Goal: Task Accomplishment & Management: Use online tool/utility

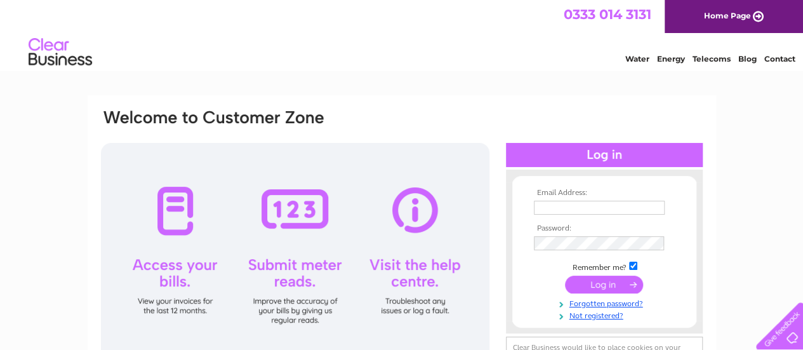
scroll to position [127, 0]
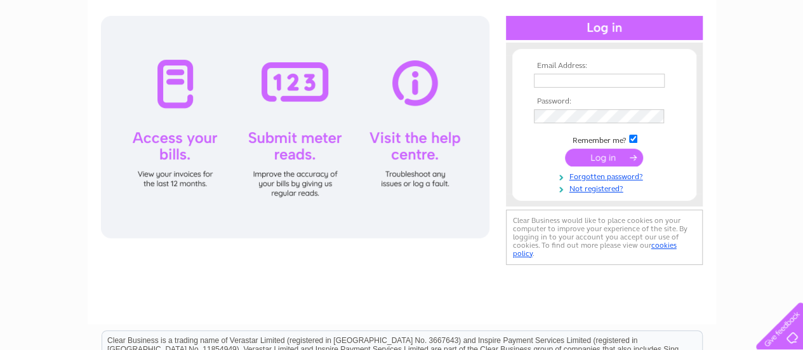
type input "[EMAIL_ADDRESS][DOMAIN_NAME]"
click at [599, 157] on input "submit" at bounding box center [604, 158] width 78 height 18
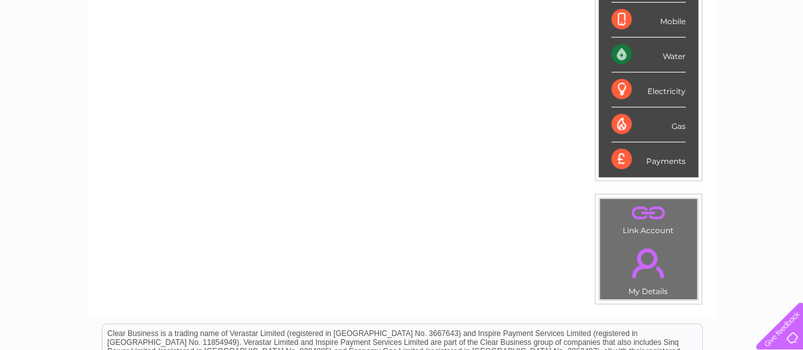
scroll to position [211, 0]
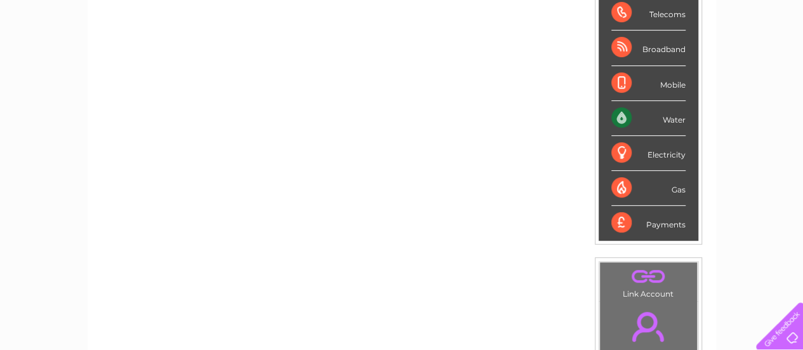
click at [622, 115] on div "Water" at bounding box center [648, 118] width 74 height 35
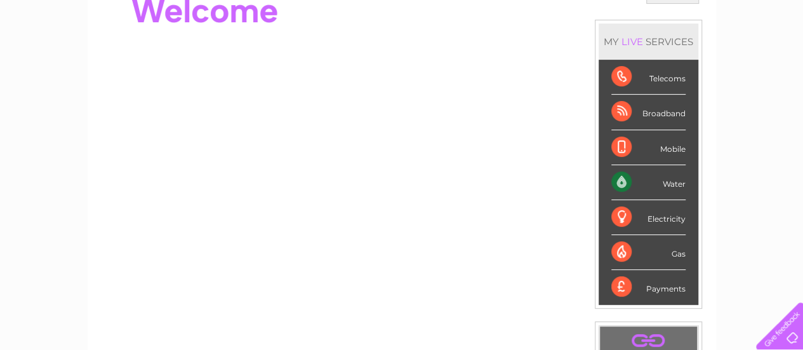
scroll to position [84, 0]
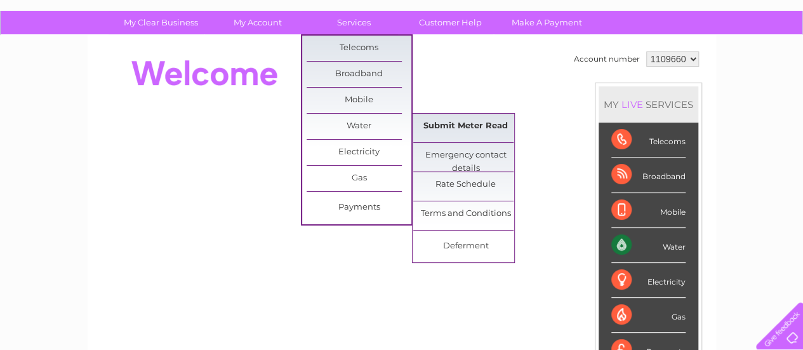
click at [441, 122] on link "Submit Meter Read" at bounding box center [465, 126] width 105 height 25
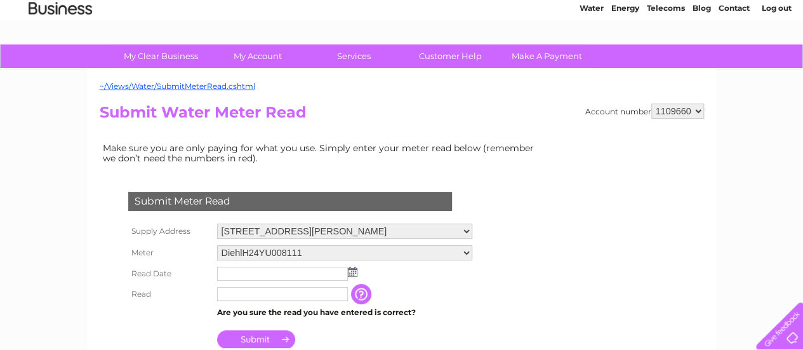
scroll to position [127, 0]
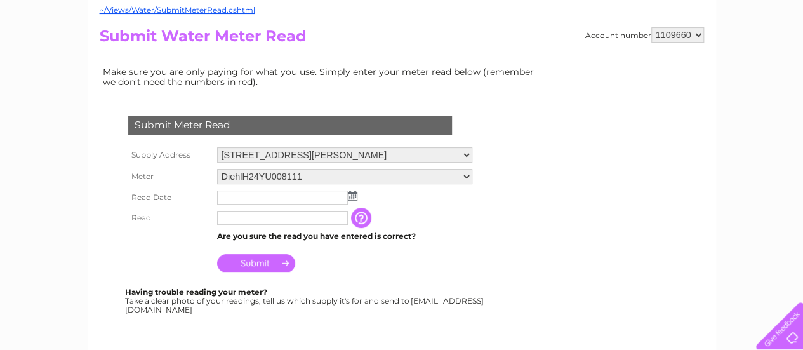
click at [349, 196] on img at bounding box center [353, 195] width 10 height 10
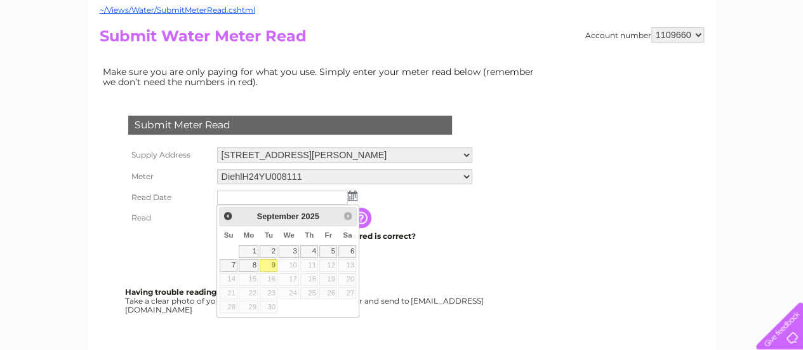
click at [273, 262] on link "9" at bounding box center [269, 265] width 18 height 13
type input "2025/09/09"
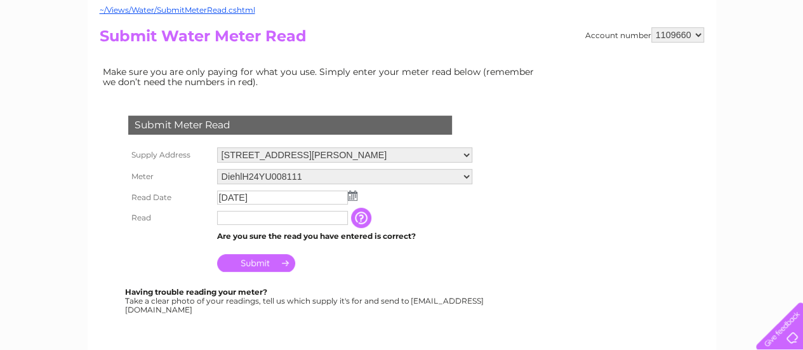
click at [169, 256] on th at bounding box center [169, 259] width 89 height 30
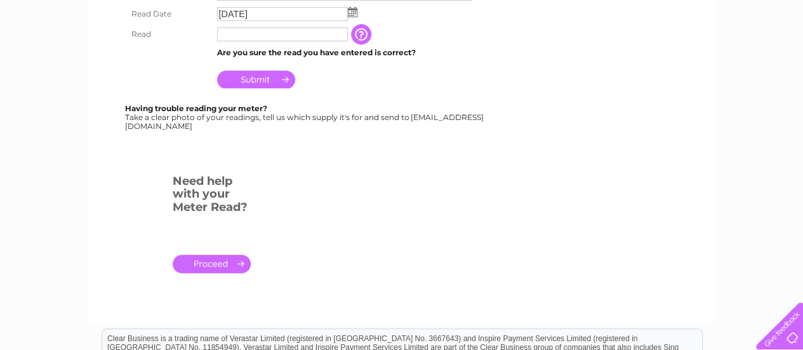
scroll to position [381, 0]
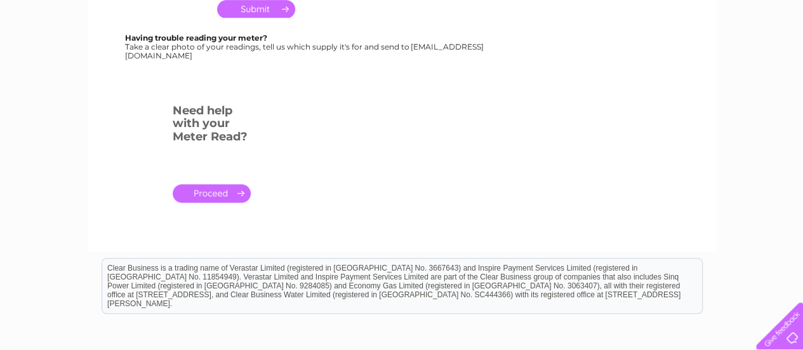
click at [220, 192] on link "." at bounding box center [212, 193] width 78 height 18
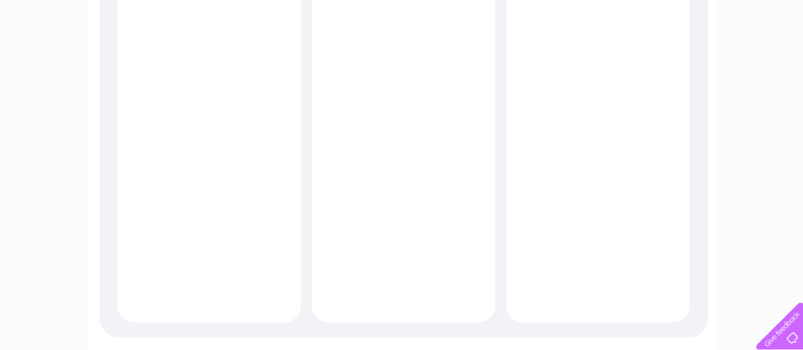
scroll to position [127, 0]
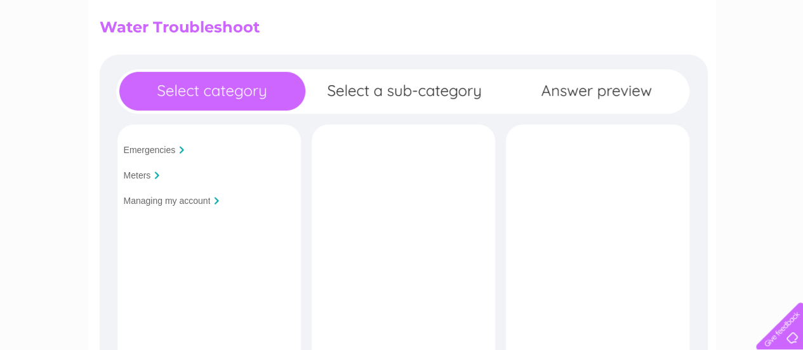
click at [149, 175] on input "Meters" at bounding box center [137, 175] width 27 height 10
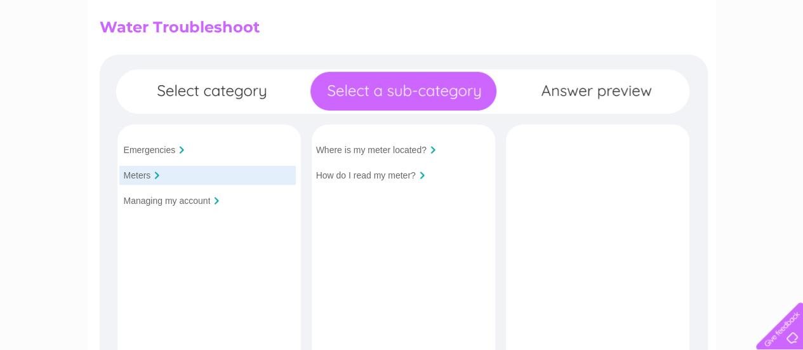
click at [363, 176] on input "How do I read my meter?" at bounding box center [366, 175] width 100 height 10
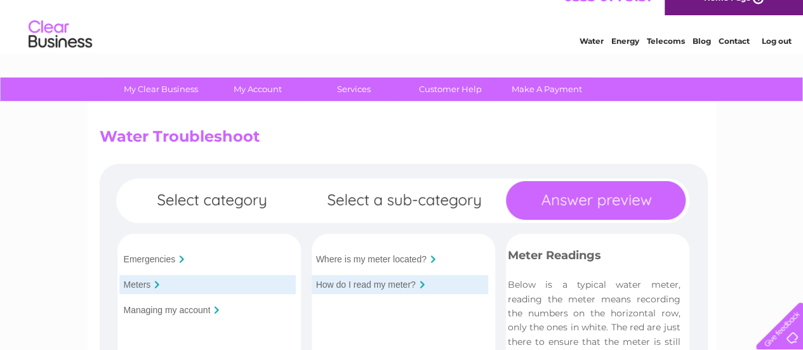
scroll to position [63, 0]
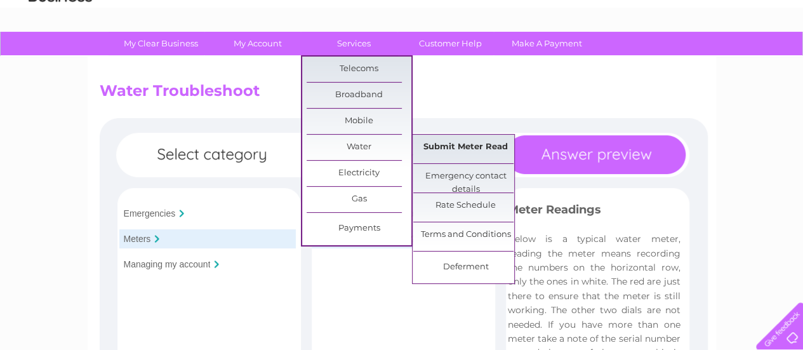
click at [448, 147] on link "Submit Meter Read" at bounding box center [465, 147] width 105 height 25
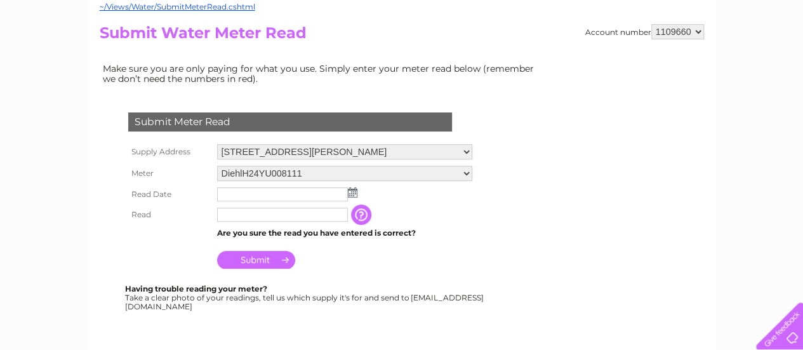
scroll to position [190, 0]
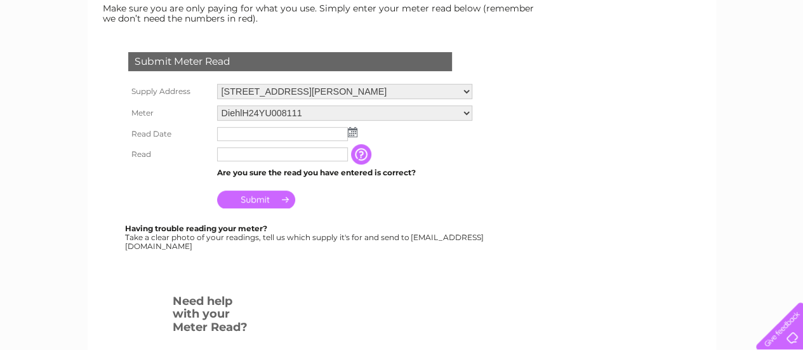
click at [352, 130] on img at bounding box center [353, 132] width 10 height 10
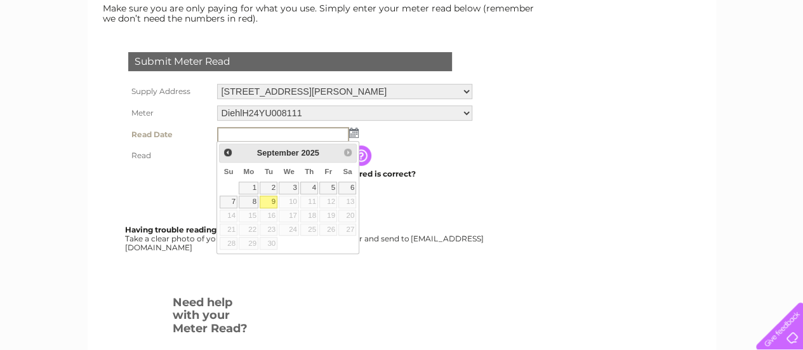
click at [273, 203] on link "9" at bounding box center [269, 202] width 18 height 13
type input "[DATE]"
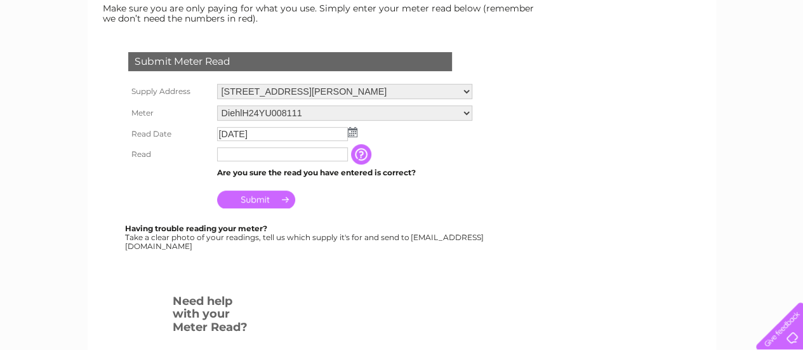
click at [276, 155] on input "text" at bounding box center [282, 154] width 131 height 14
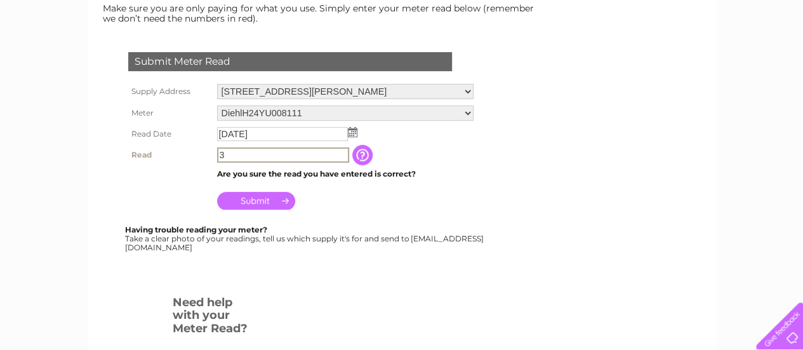
type input "3"
click at [253, 199] on input "Submit" at bounding box center [256, 201] width 78 height 18
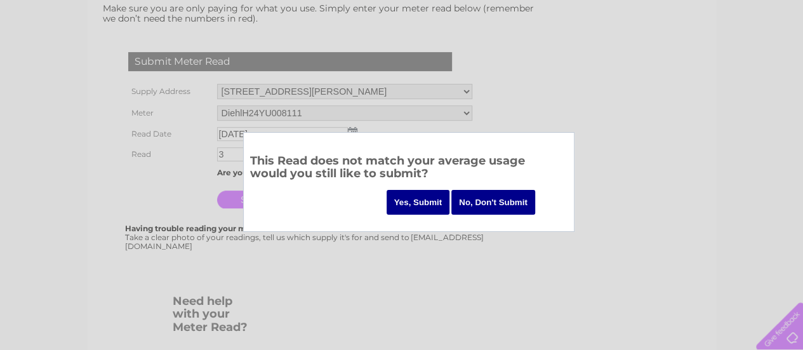
click at [421, 204] on input "Yes, Submit" at bounding box center [418, 202] width 63 height 25
